Goal: Entertainment & Leisure: Consume media (video, audio)

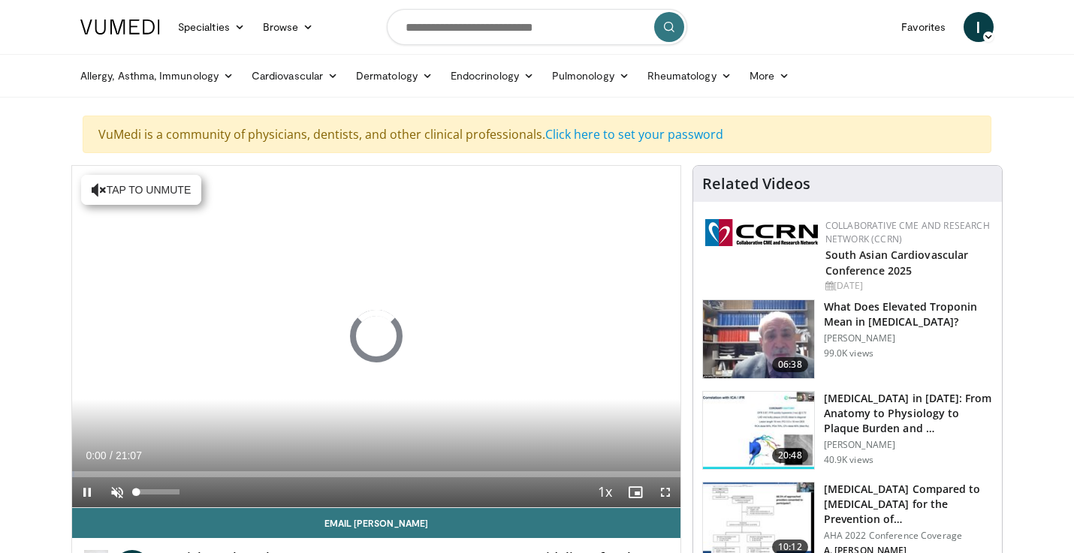
click at [117, 490] on span "Video Player" at bounding box center [117, 493] width 30 height 30
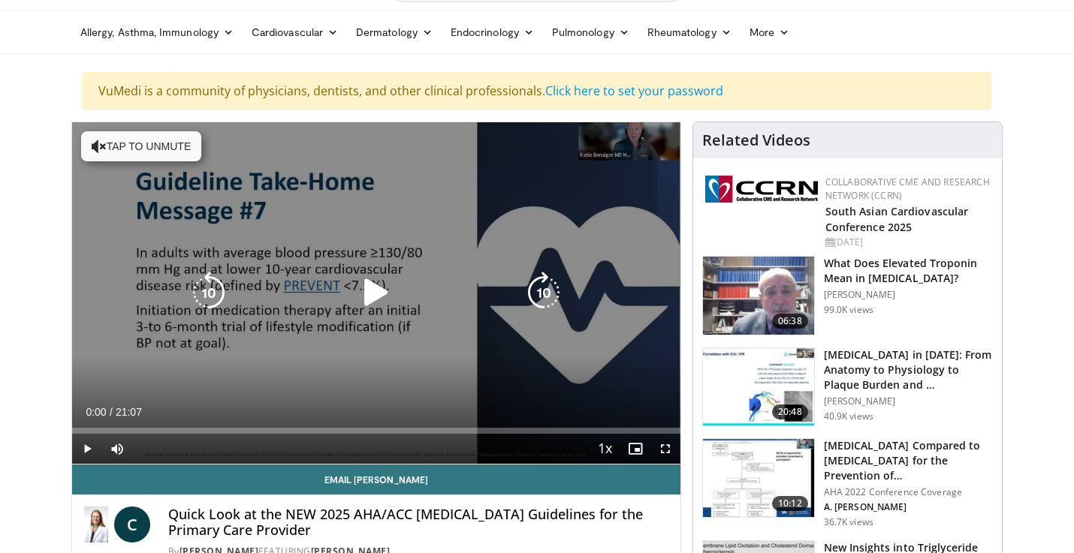
scroll to position [44, 0]
click at [368, 293] on icon "Video Player" at bounding box center [376, 292] width 42 height 42
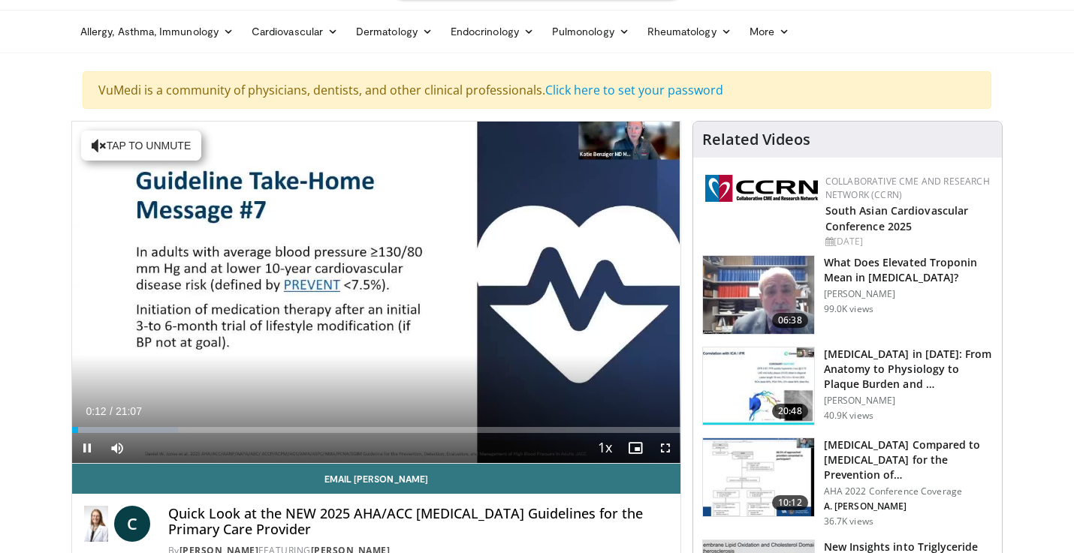
click at [665, 447] on span "Video Player" at bounding box center [665, 448] width 30 height 30
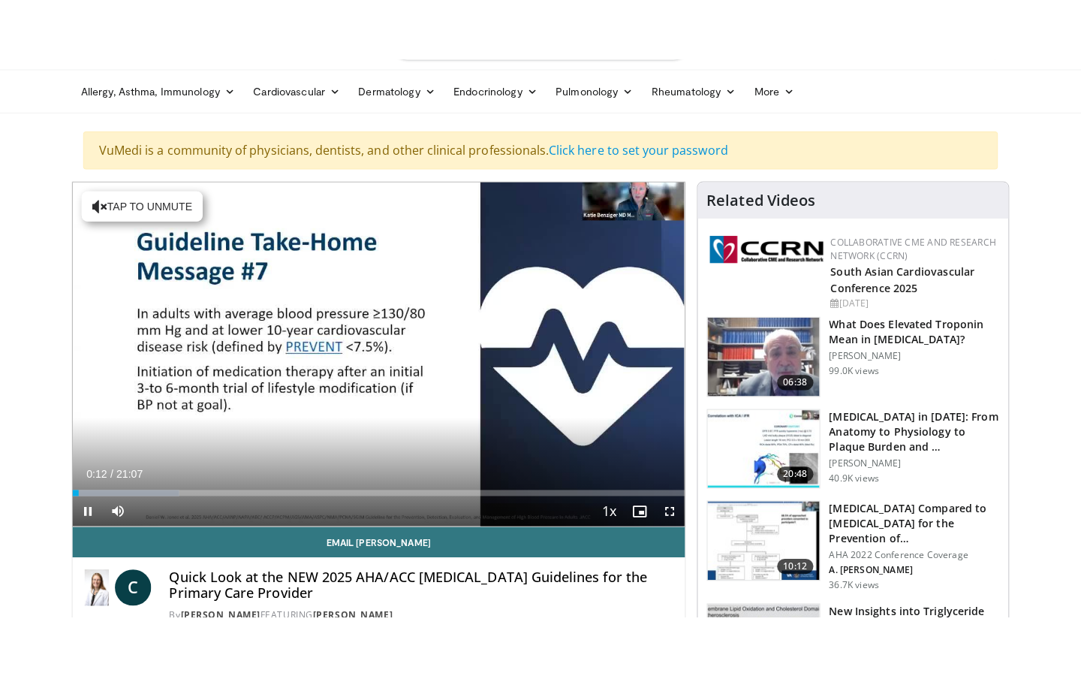
scroll to position [0, 0]
